Goal: Task Accomplishment & Management: Manage account settings

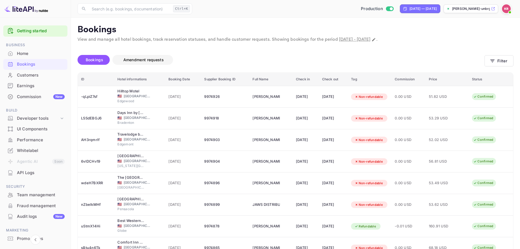
click at [101, 62] on span "Bookings" at bounding box center [94, 59] width 17 height 5
click at [500, 59] on button "Filter" at bounding box center [499, 60] width 29 height 11
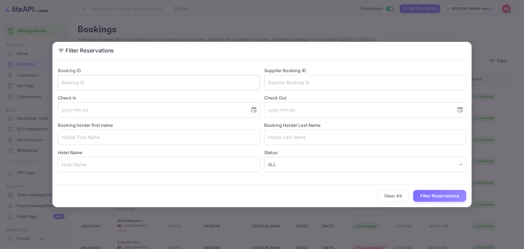
click at [167, 85] on input "text" at bounding box center [159, 82] width 202 height 15
paste input "NxCOhIDZn"
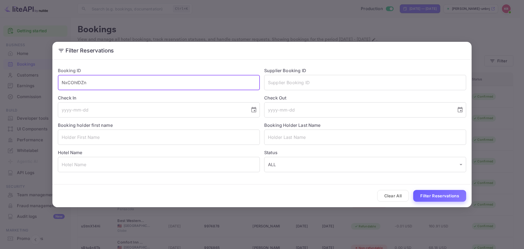
type input "NxCOhIDZn"
click at [443, 201] on div "Clear All Filter Reservations" at bounding box center [262, 195] width 420 height 23
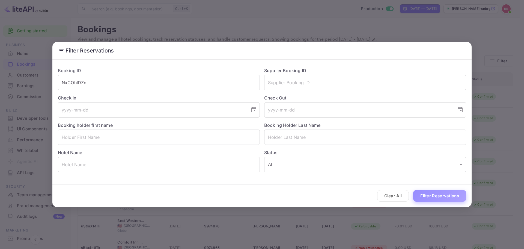
click at [444, 198] on button "Filter Reservations" at bounding box center [440, 196] width 53 height 12
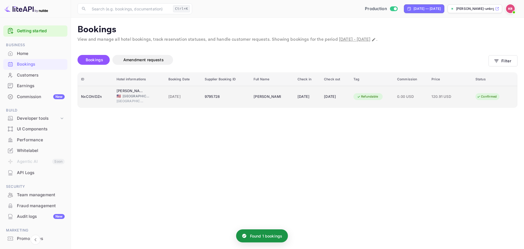
click at [196, 96] on td "[DATE]" at bounding box center [183, 97] width 36 height 22
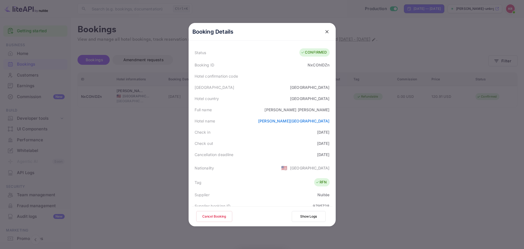
scroll to position [27, 0]
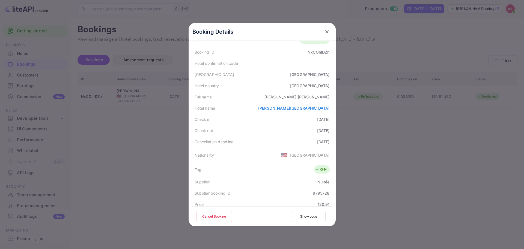
drag, startPoint x: 273, startPoint y: 141, endPoint x: 330, endPoint y: 142, distance: 57.4
click at [330, 142] on div "Cancellation deadline [DATE]" at bounding box center [262, 141] width 141 height 11
click at [329, 142] on div "Cancellation deadline [DATE]" at bounding box center [262, 141] width 141 height 11
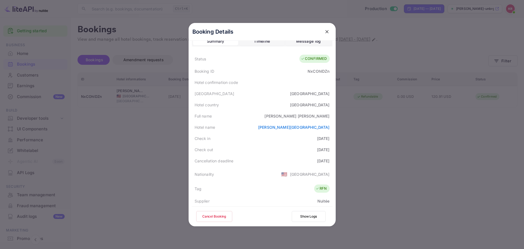
scroll to position [0, 0]
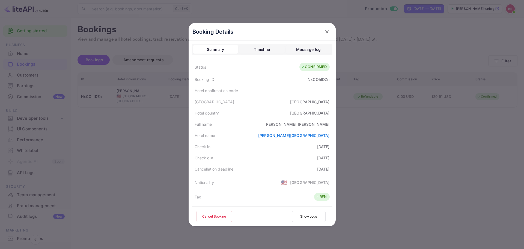
click at [216, 214] on button "Cancel Booking" at bounding box center [214, 216] width 36 height 11
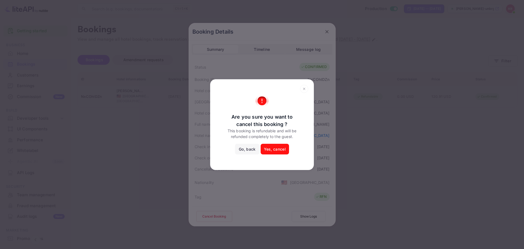
click at [223, 188] on div "Are you sure you want to cancel this booking ? This booking is refundable and w…" at bounding box center [262, 124] width 524 height 249
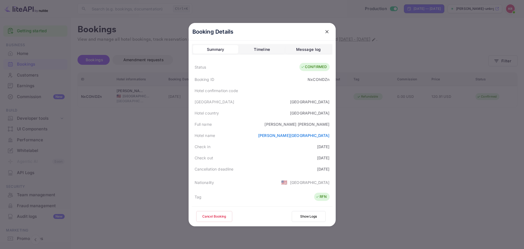
scroll to position [27, 0]
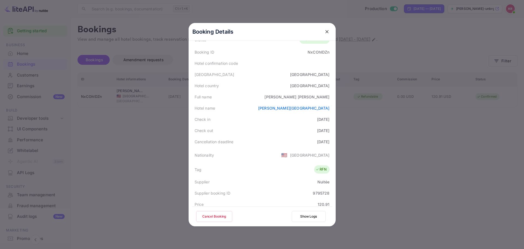
click at [209, 214] on button "Cancel Booking" at bounding box center [214, 216] width 36 height 11
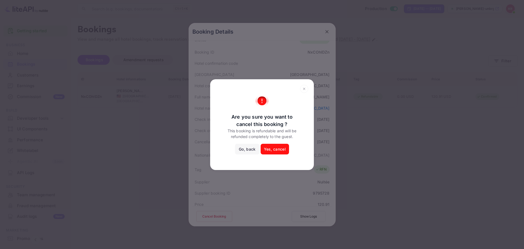
click at [285, 149] on button "Yes, cancel" at bounding box center [275, 149] width 28 height 11
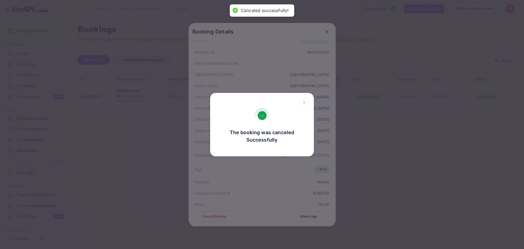
click at [291, 82] on div "The booking was canceled Successfully Go, back Yes, cancel" at bounding box center [262, 124] width 524 height 249
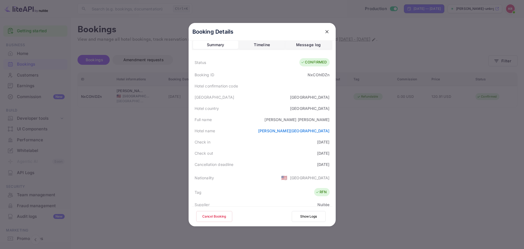
scroll to position [0, 0]
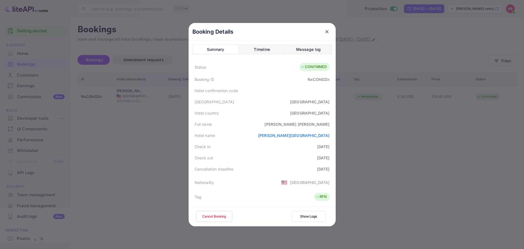
click at [421, 120] on div at bounding box center [262, 124] width 524 height 249
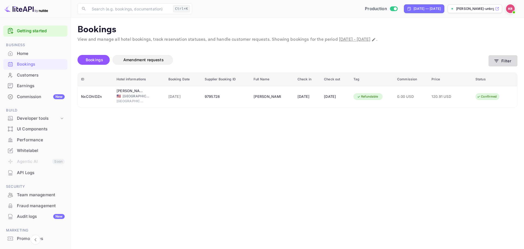
click at [495, 60] on icon "button" at bounding box center [497, 61] width 4 height 3
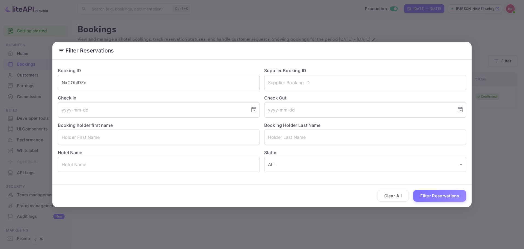
click at [158, 84] on input "NxCOhIDZn" at bounding box center [159, 82] width 202 height 15
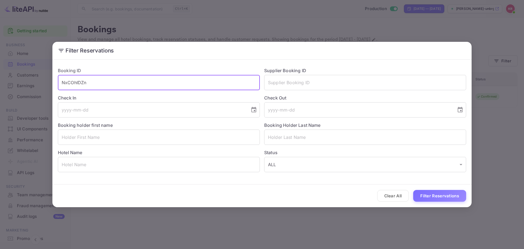
click at [158, 84] on input "NxCOhIDZn" at bounding box center [159, 82] width 202 height 15
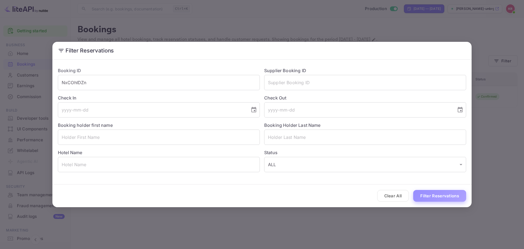
click at [436, 196] on button "Filter Reservations" at bounding box center [440, 196] width 53 height 12
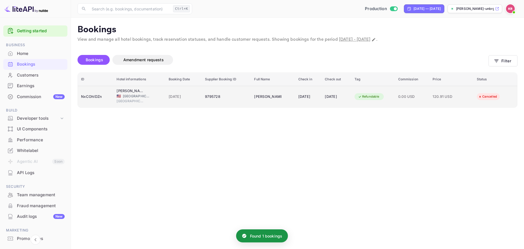
click at [135, 95] on span "[GEOGRAPHIC_DATA]" at bounding box center [136, 96] width 27 height 5
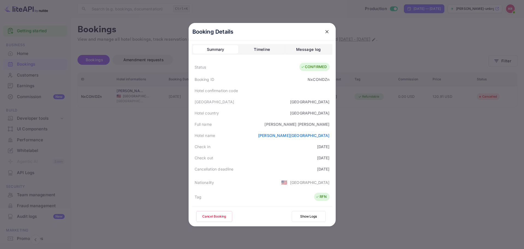
drag, startPoint x: 326, startPoint y: 29, endPoint x: 318, endPoint y: 35, distance: 9.2
click at [326, 29] on icon "close" at bounding box center [326, 31] width 5 height 5
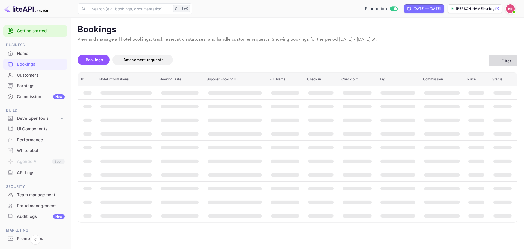
click at [516, 63] on button "Filter" at bounding box center [503, 60] width 29 height 11
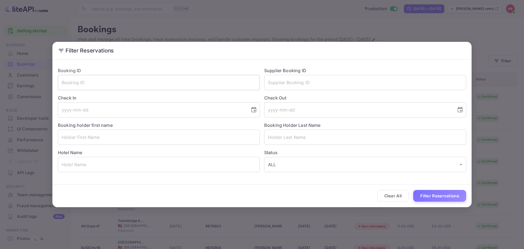
click at [115, 85] on input "text" at bounding box center [159, 82] width 202 height 15
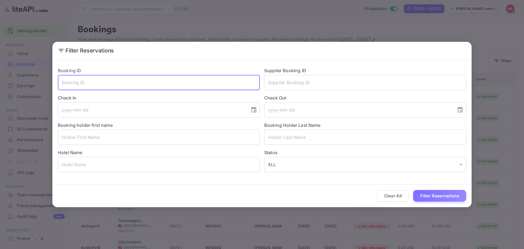
paste input "NxCOhIDZn"
type input "NxCOhIDZn"
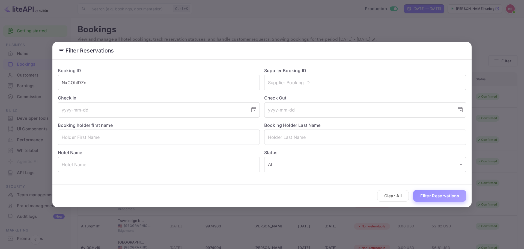
click at [458, 192] on button "Filter Reservations" at bounding box center [440, 196] width 53 height 12
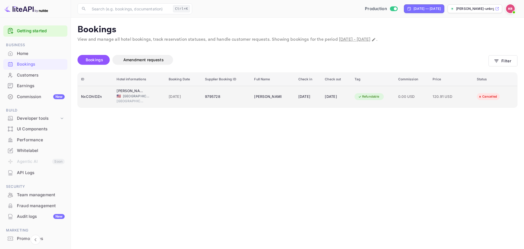
click at [153, 101] on div "[GEOGRAPHIC_DATA]" at bounding box center [139, 102] width 45 height 6
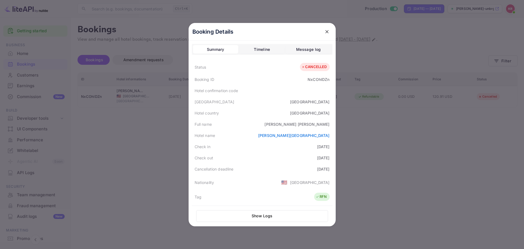
drag, startPoint x: 326, startPoint y: 94, endPoint x: 321, endPoint y: 93, distance: 4.4
click at [325, 94] on div "Hotel confirmation code" at bounding box center [262, 90] width 141 height 11
